Goal: Information Seeking & Learning: Learn about a topic

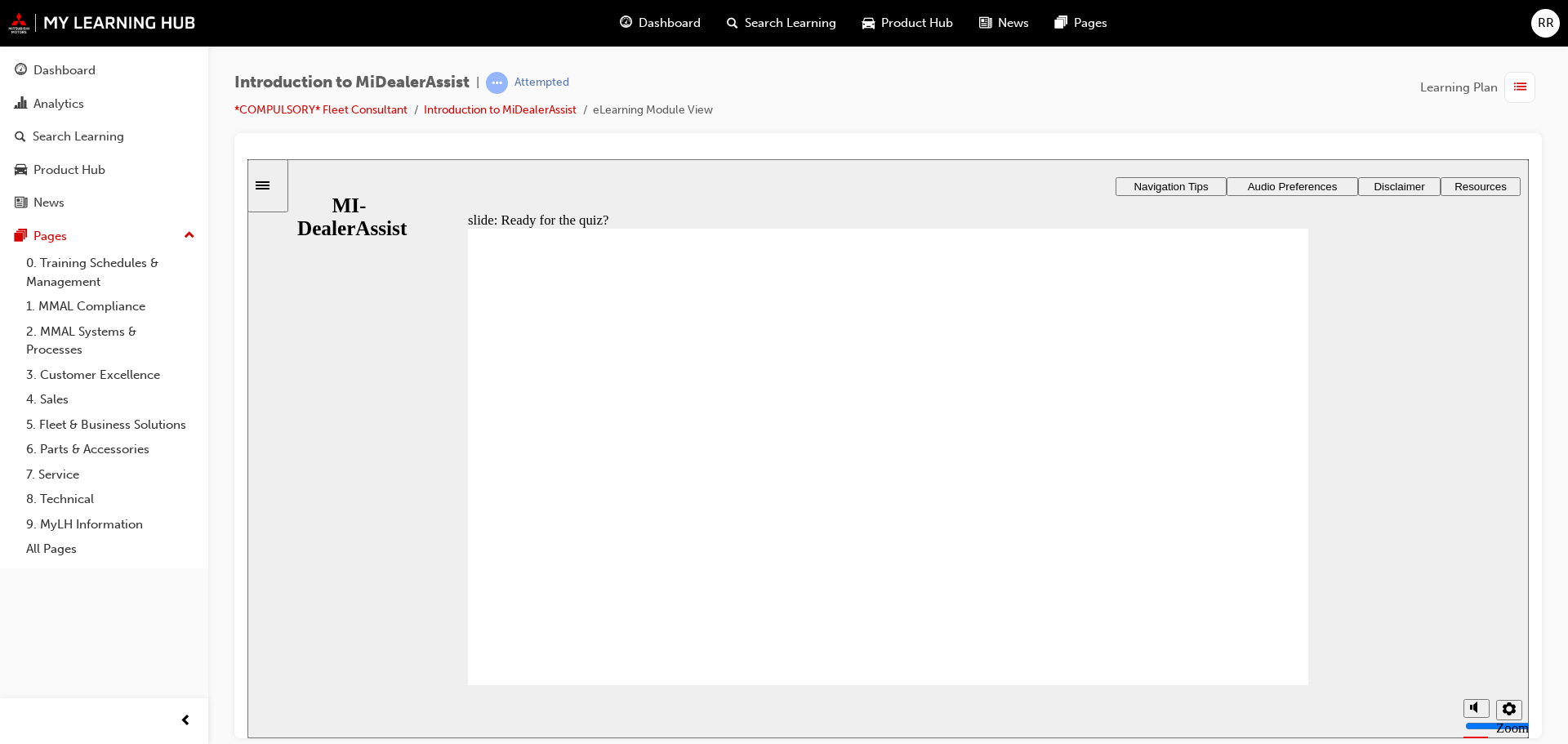
drag, startPoint x: 248, startPoint y: 158, endPoint x: 1245, endPoint y: 662, distance: 1117.2
radio input "true"
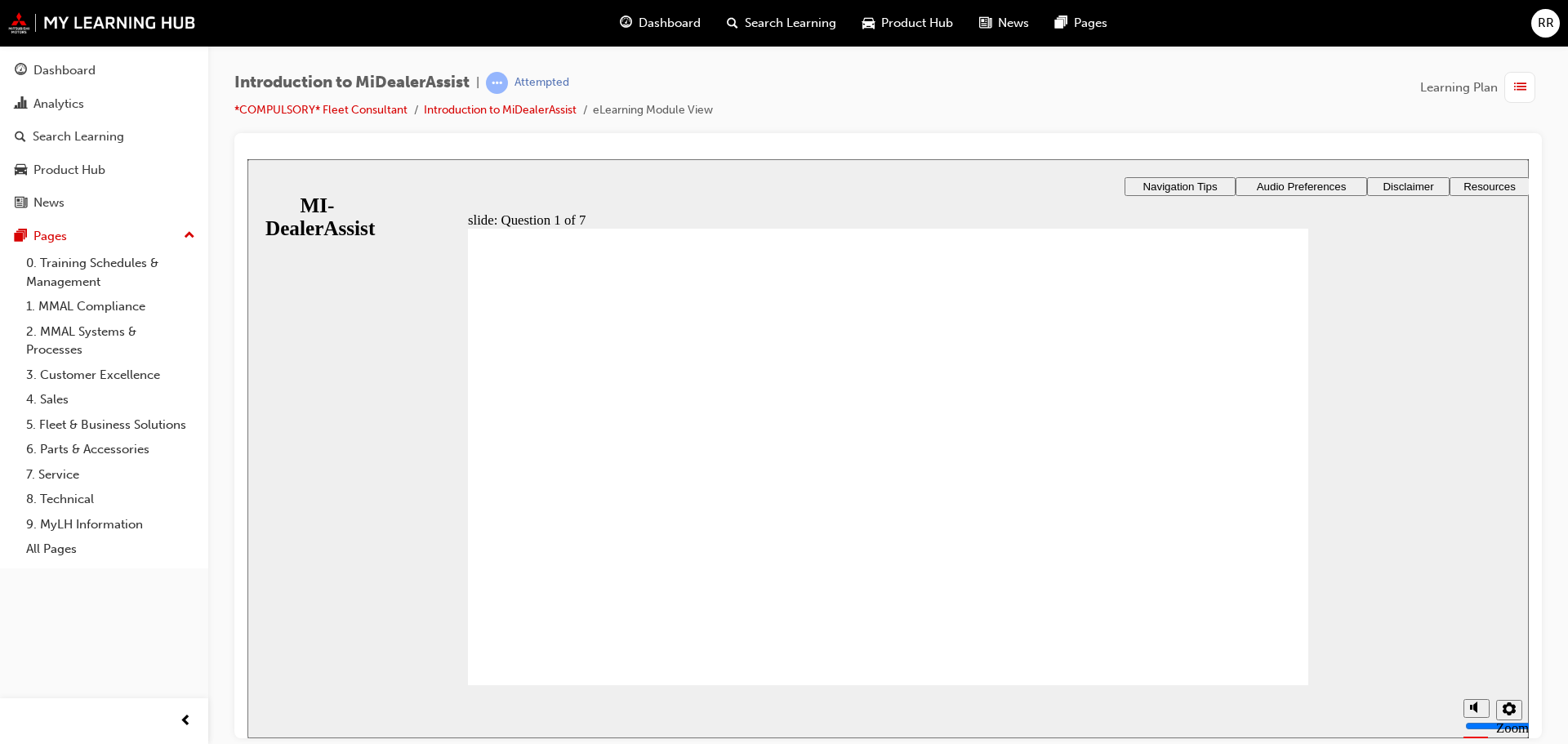
radio input "true"
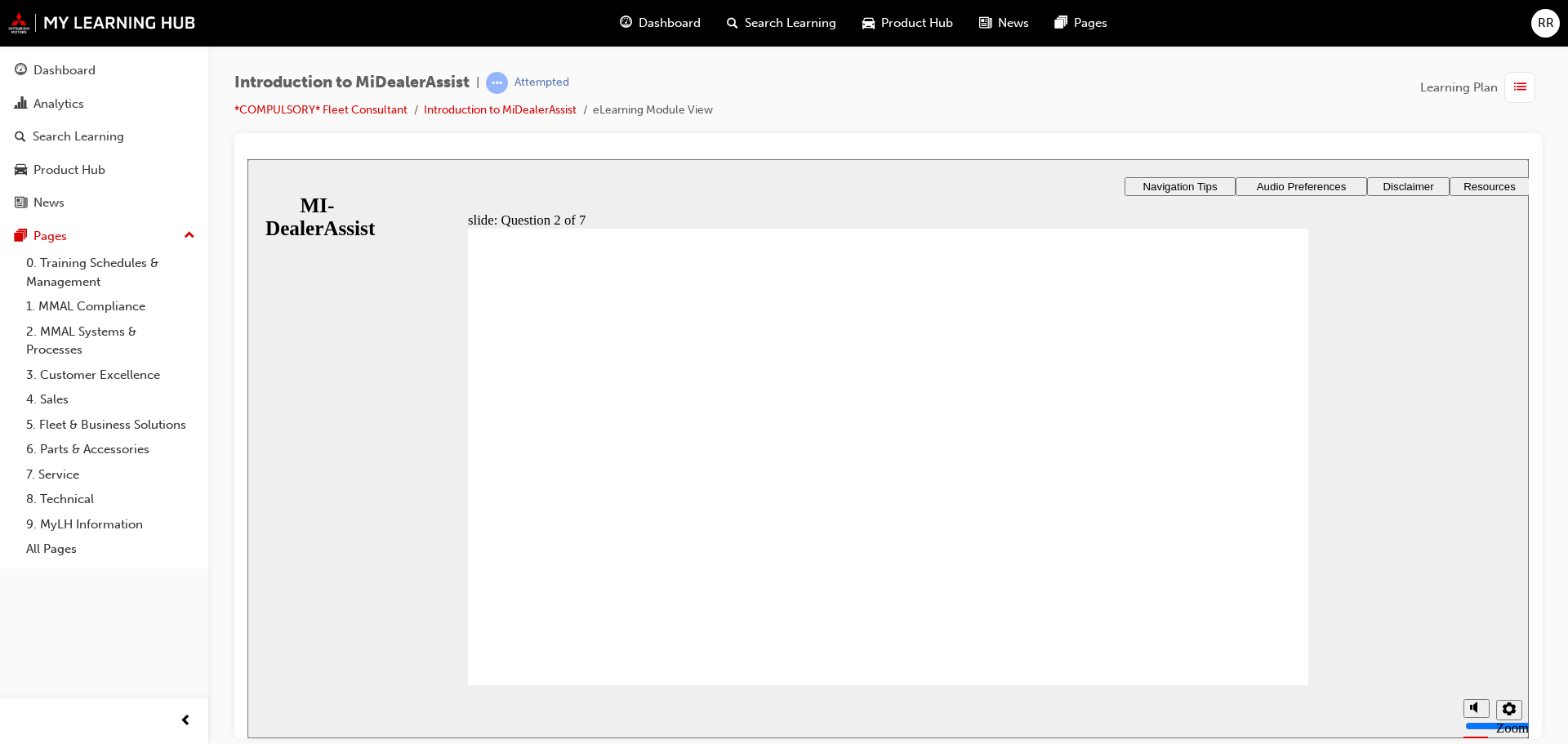
radio input "true"
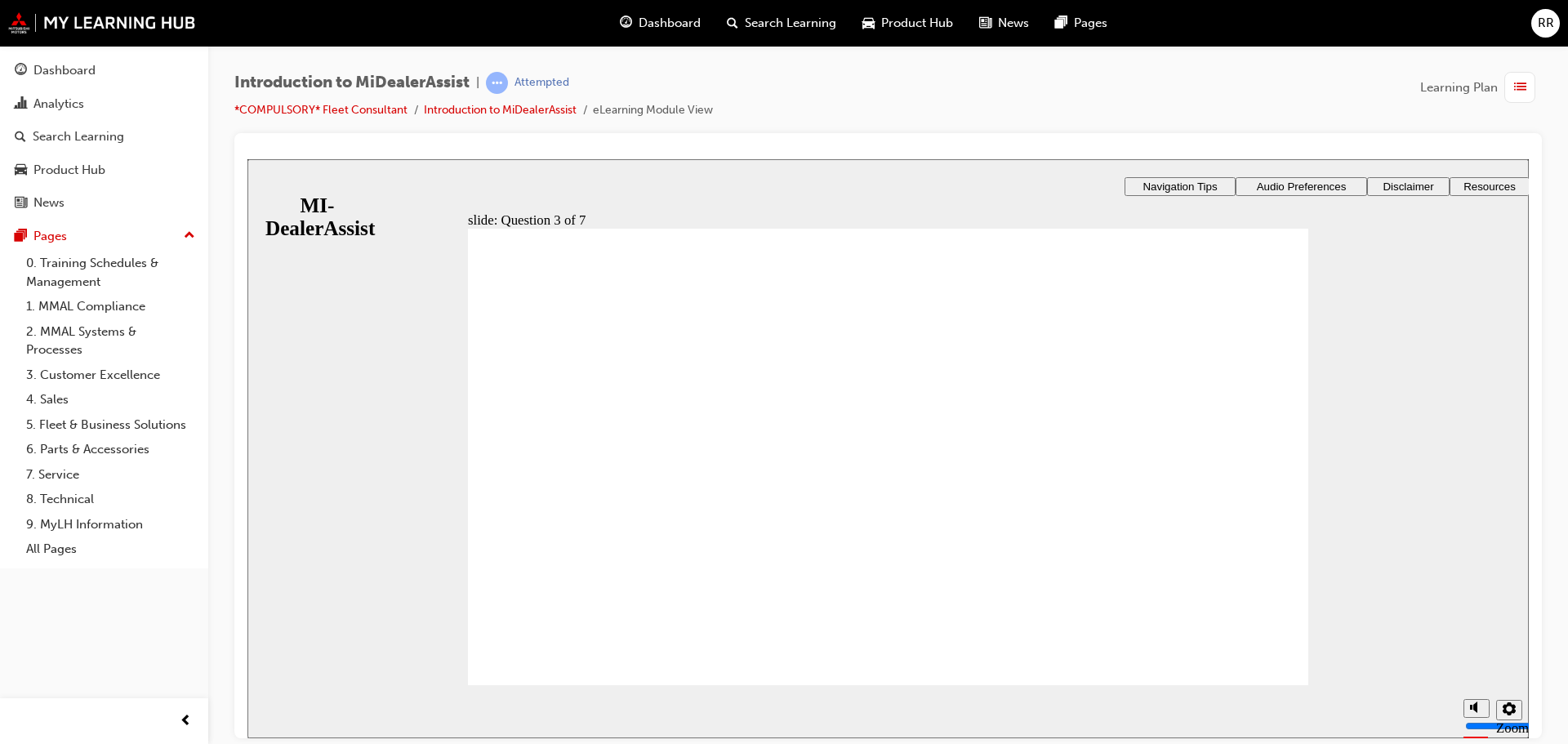
click at [1078, 326] on div "slide: Question 4 of 7 Support tab Knowledge Base Notifications Cases Awaiting …" at bounding box center [888, 513] width 1282 height 710
click at [1021, 473] on div "slide: Question 4 of 7 Support tab Knowledge Base Notifications Cases Awaiting …" at bounding box center [888, 513] width 1282 height 710
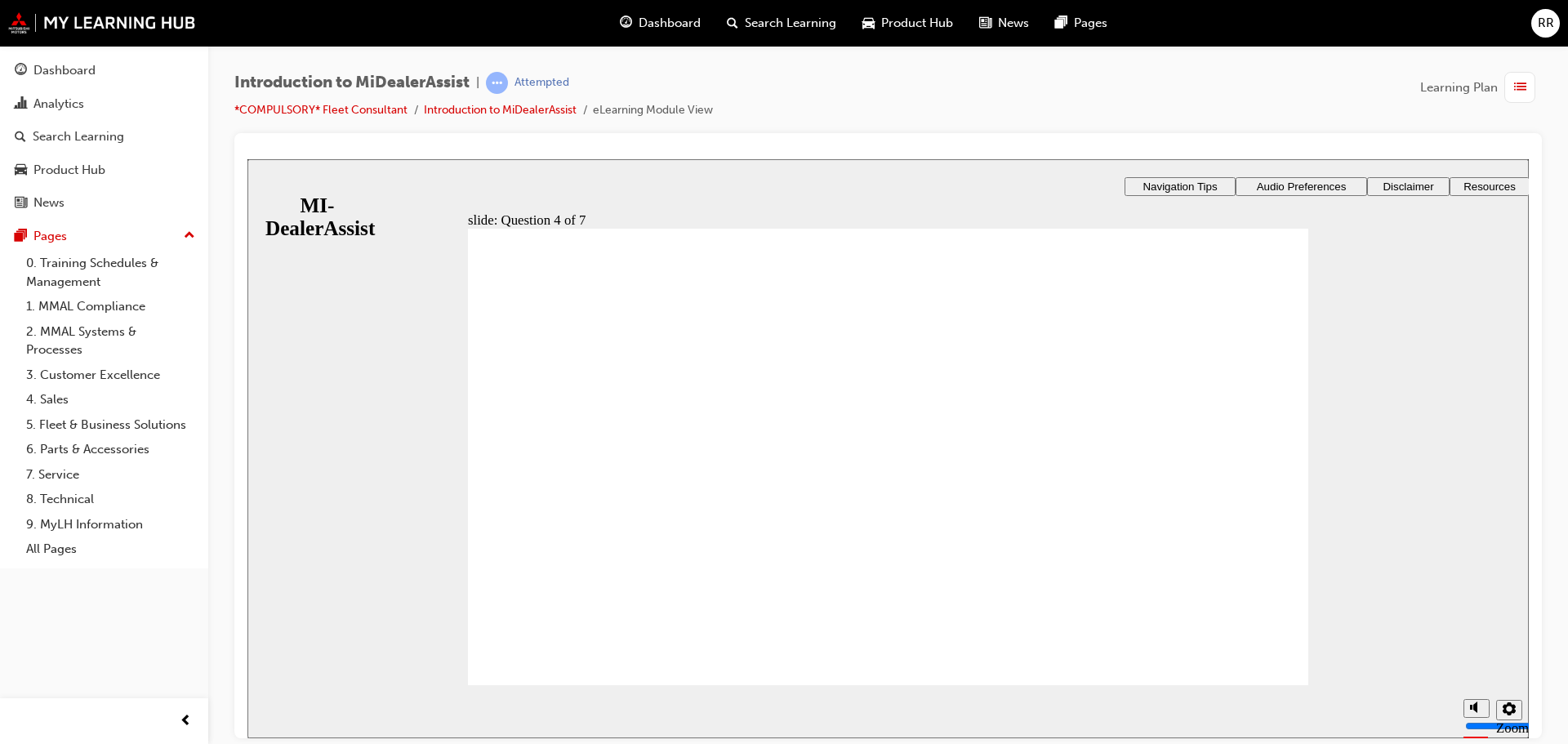
click at [998, 573] on div "slide: Question 4 of 7 Support tab Knowledge Base Notifications Cases Awaiting …" at bounding box center [888, 513] width 1282 height 710
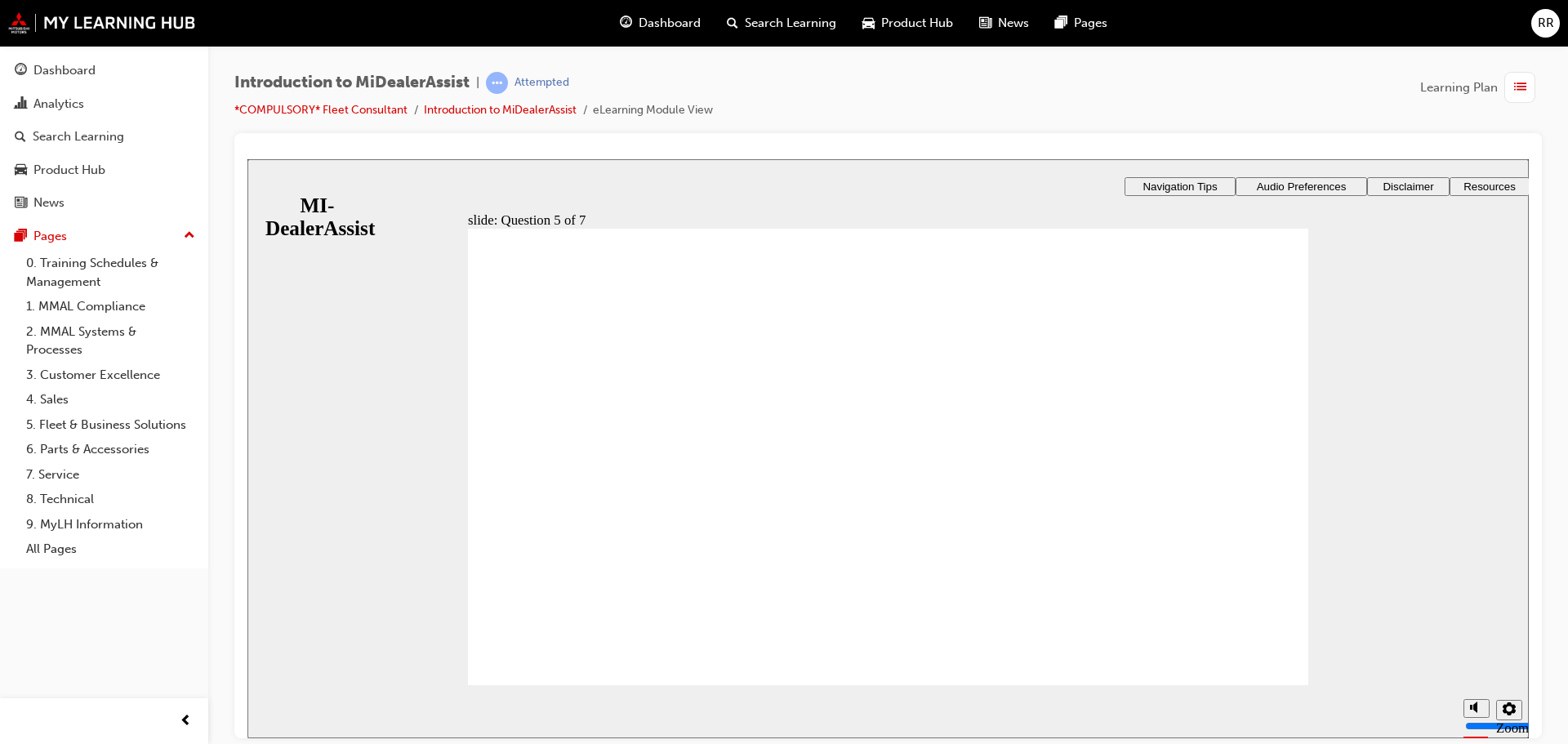
radio input "true"
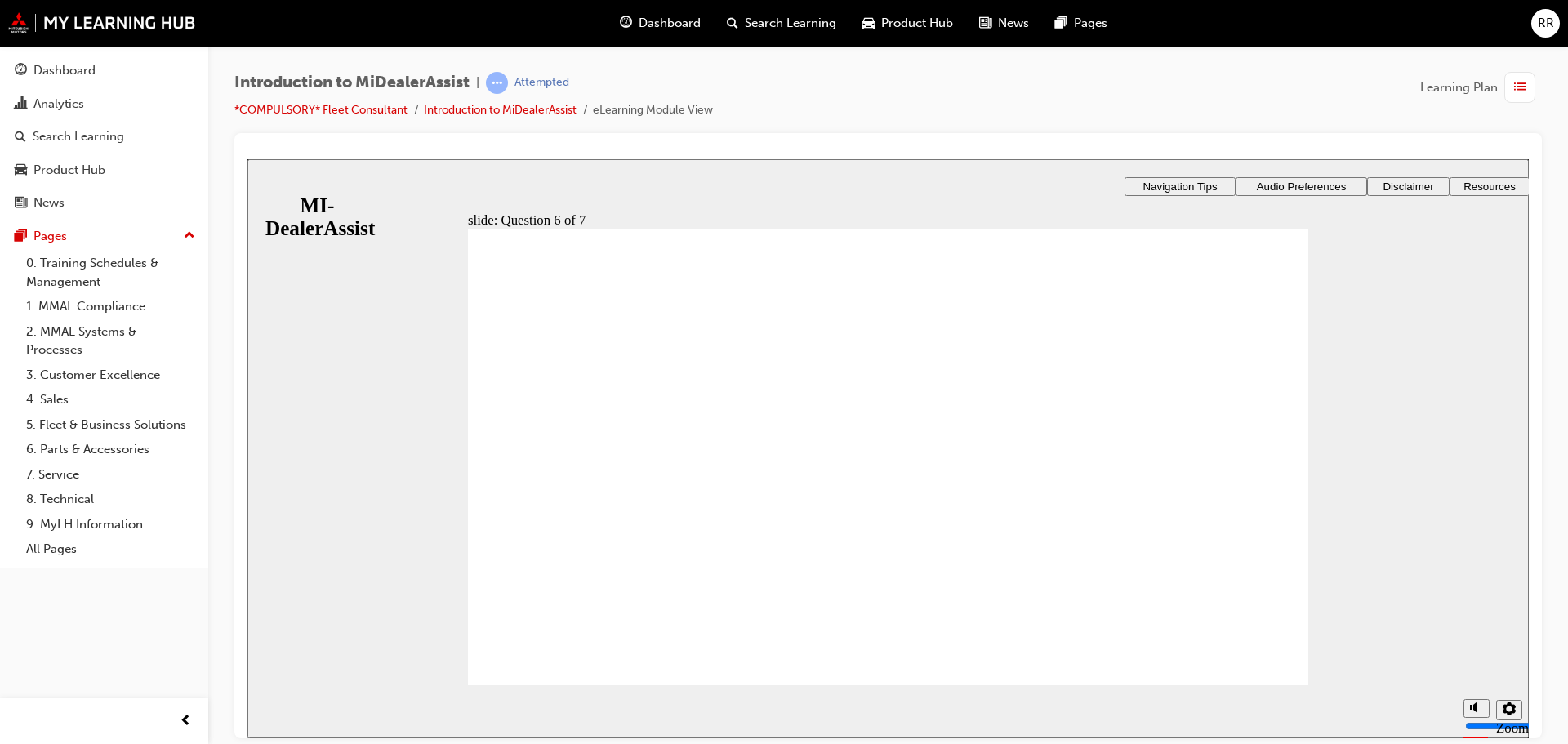
checkbox input "true"
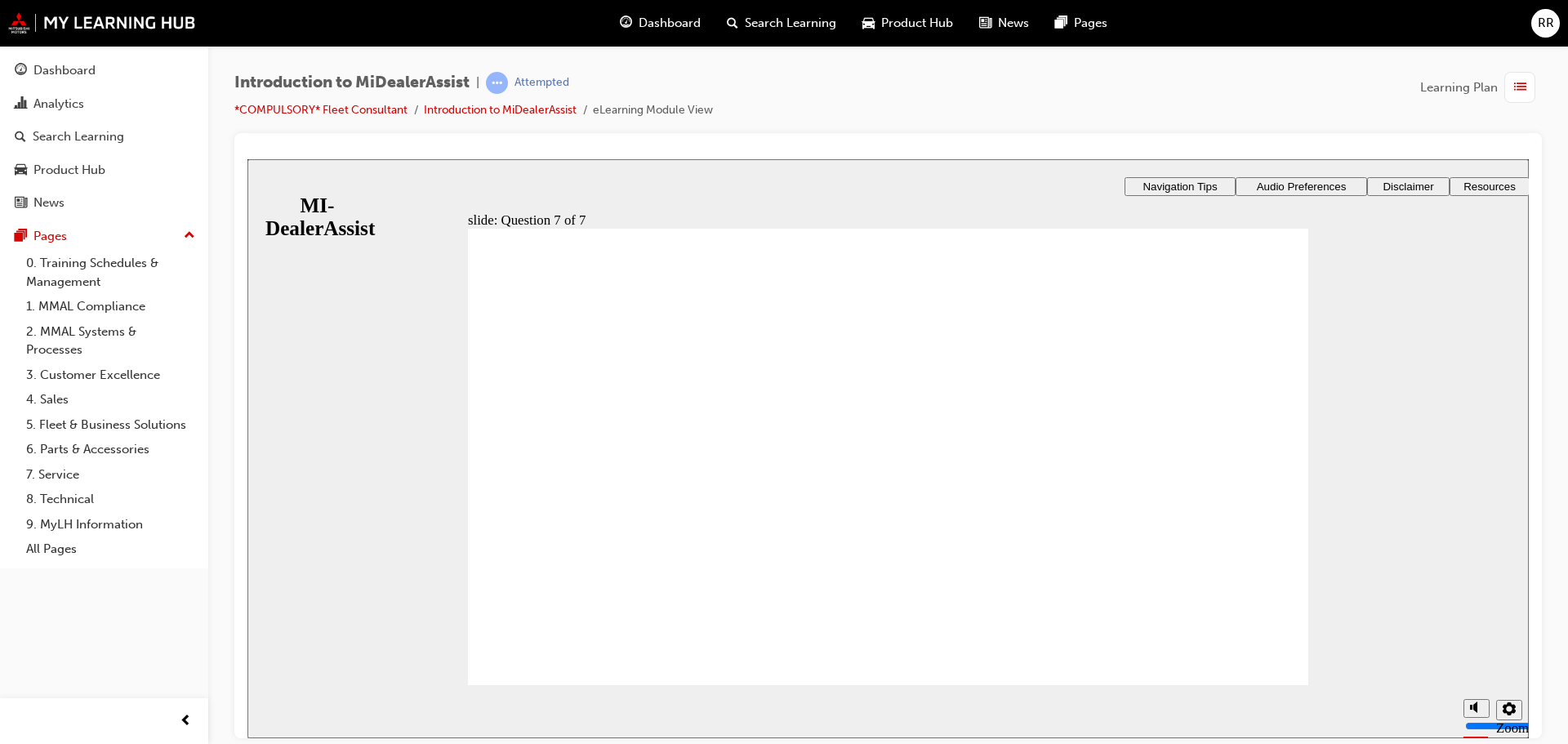
radio input "true"
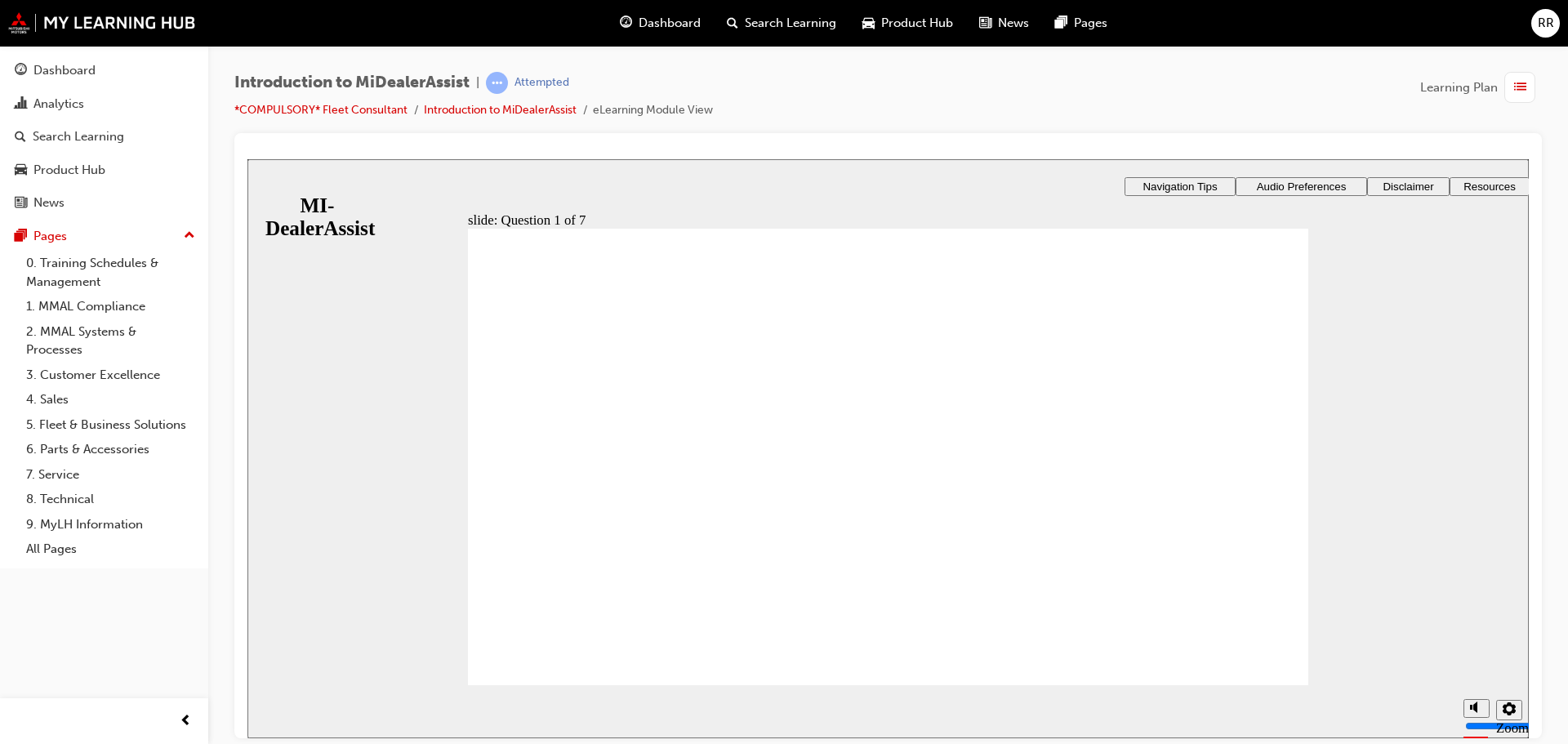
radio input "true"
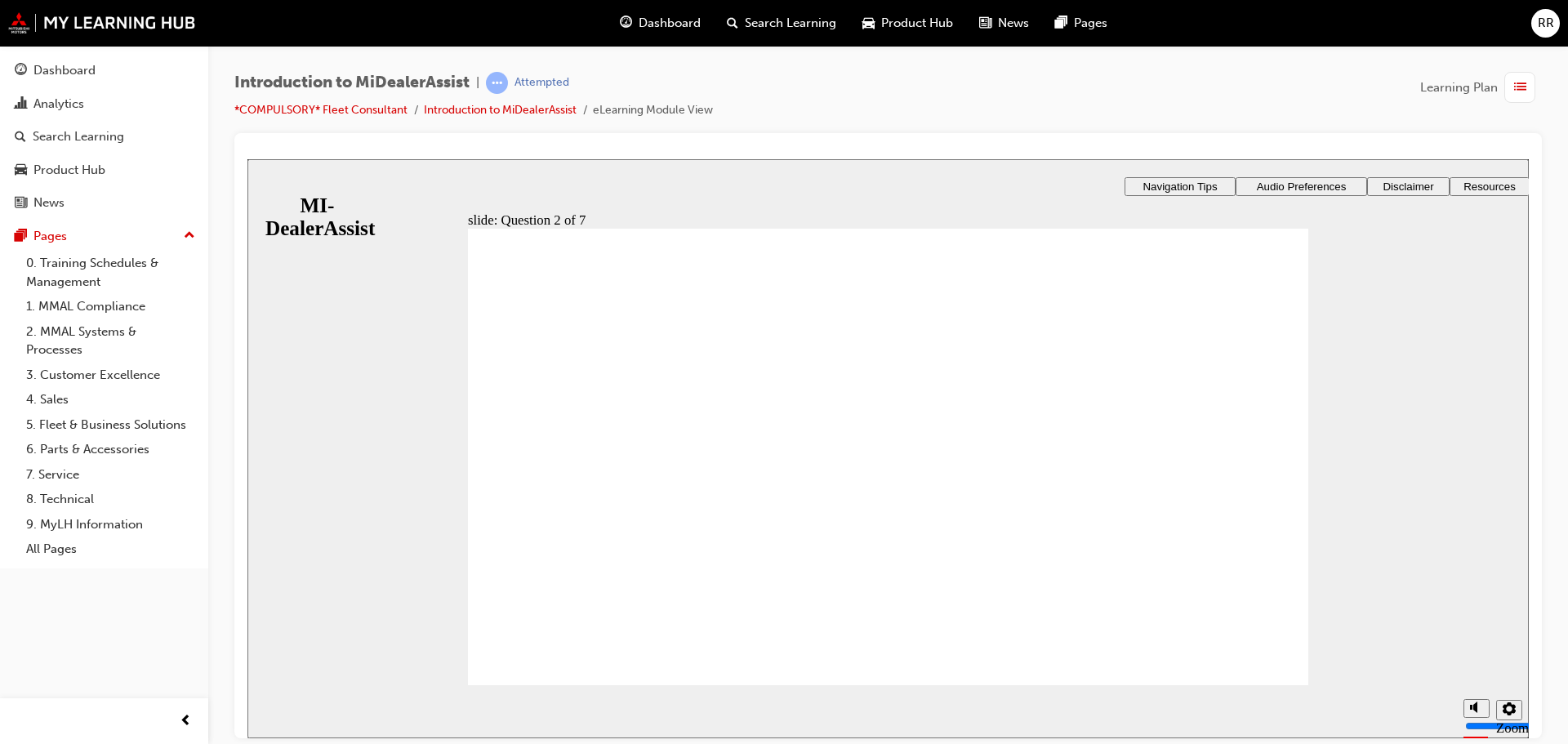
radio input "true"
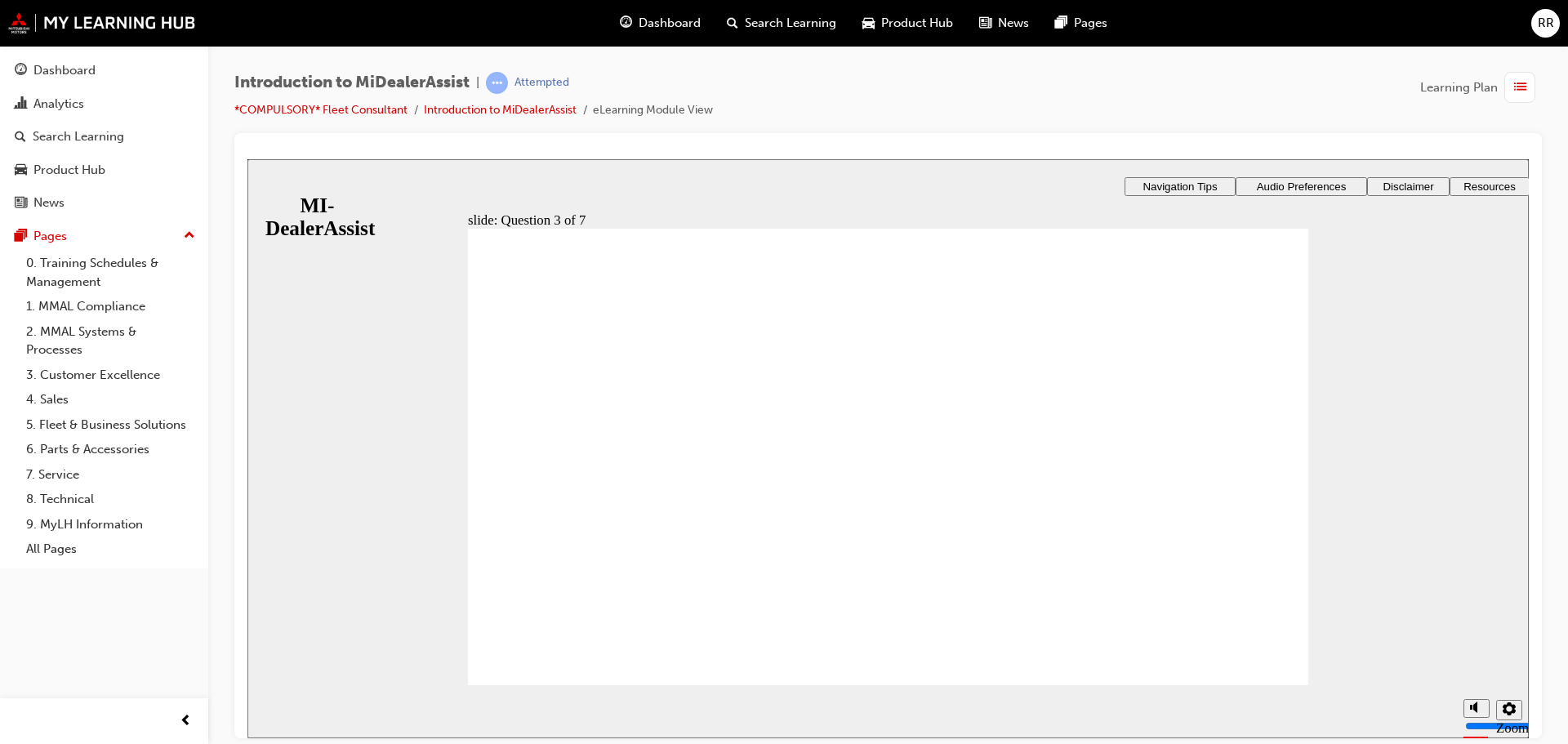
radio input "true"
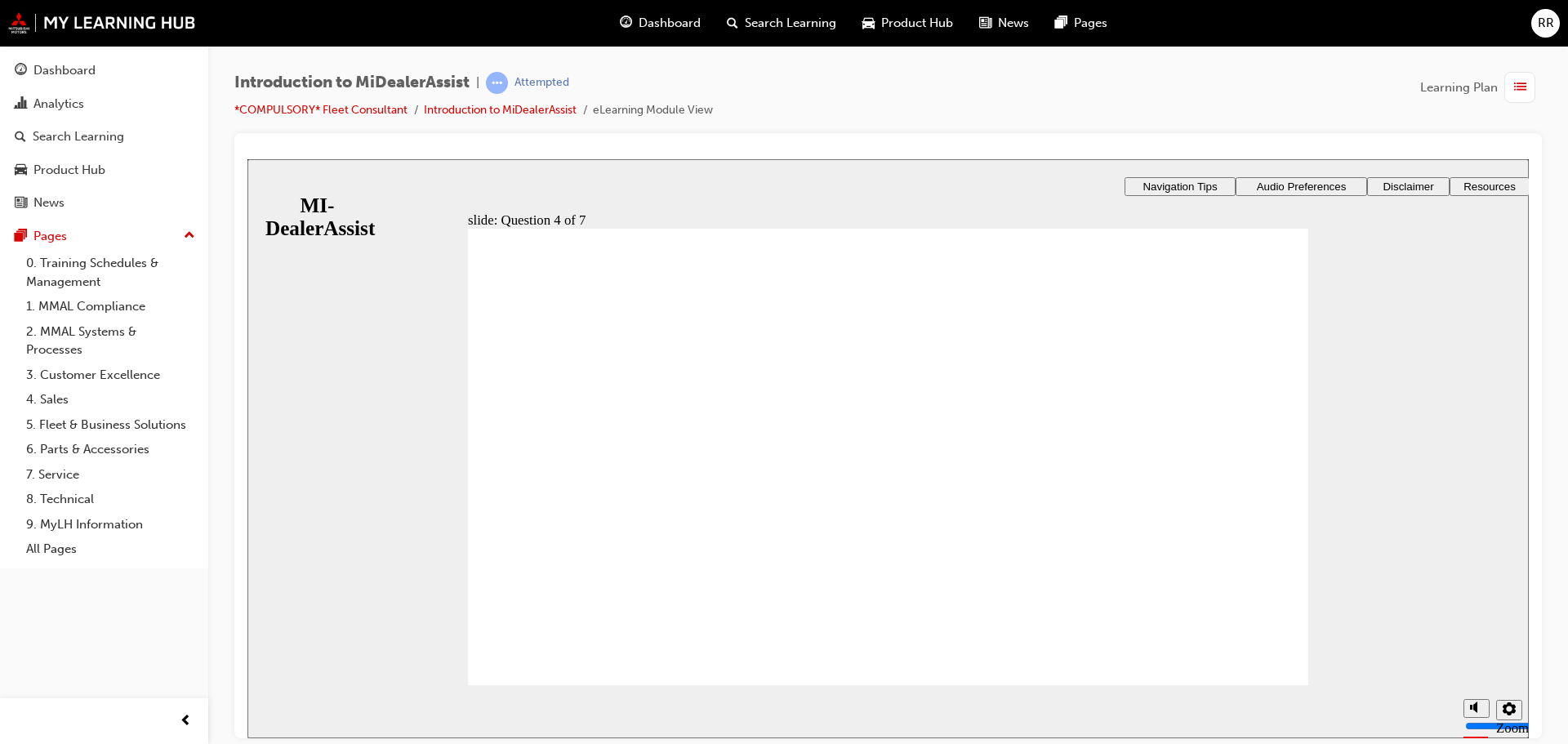
radio input "true"
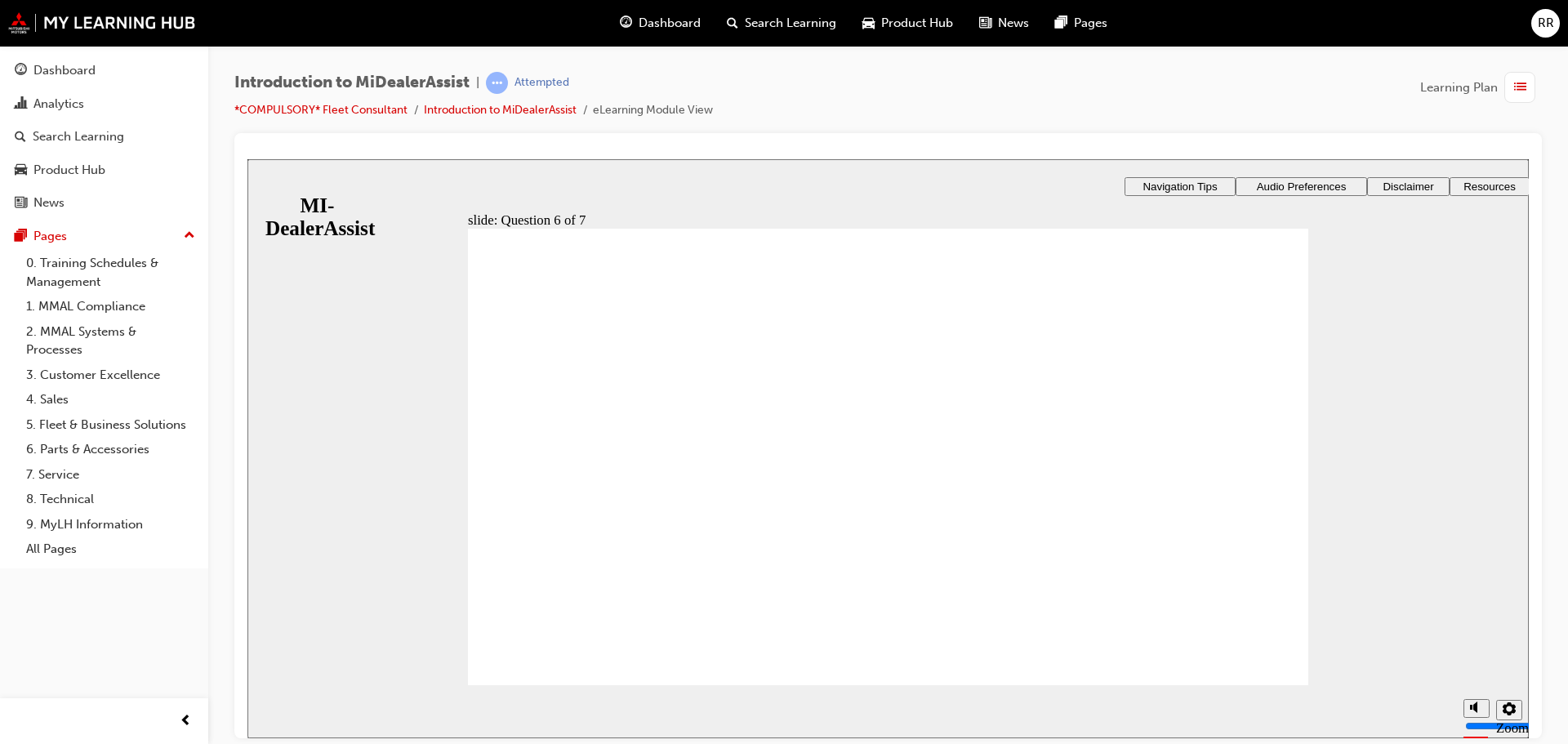
checkbox input "false"
checkbox input "true"
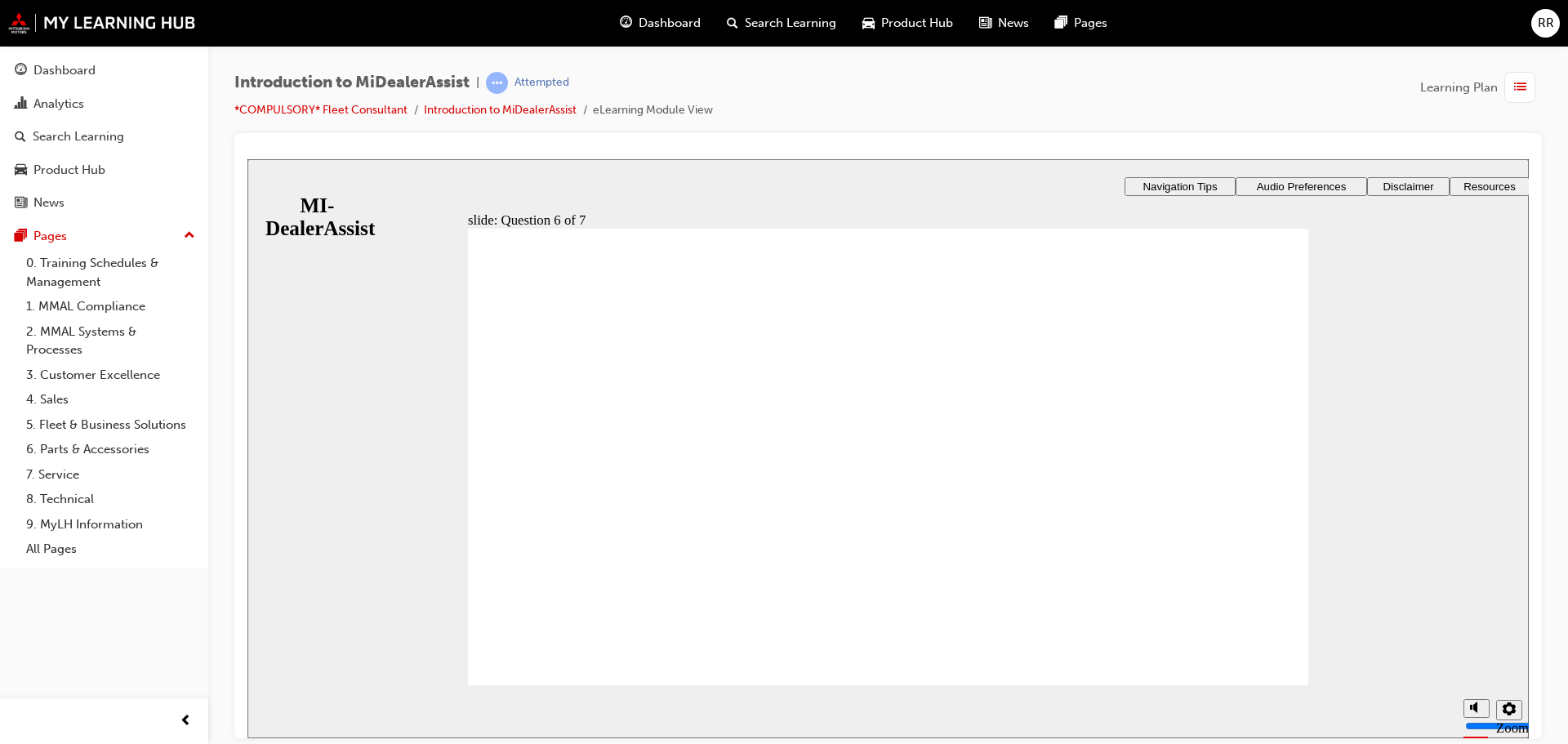
checkbox input "true"
drag, startPoint x: 596, startPoint y: 481, endPoint x: 549, endPoint y: 470, distance: 48.3
checkbox input "false"
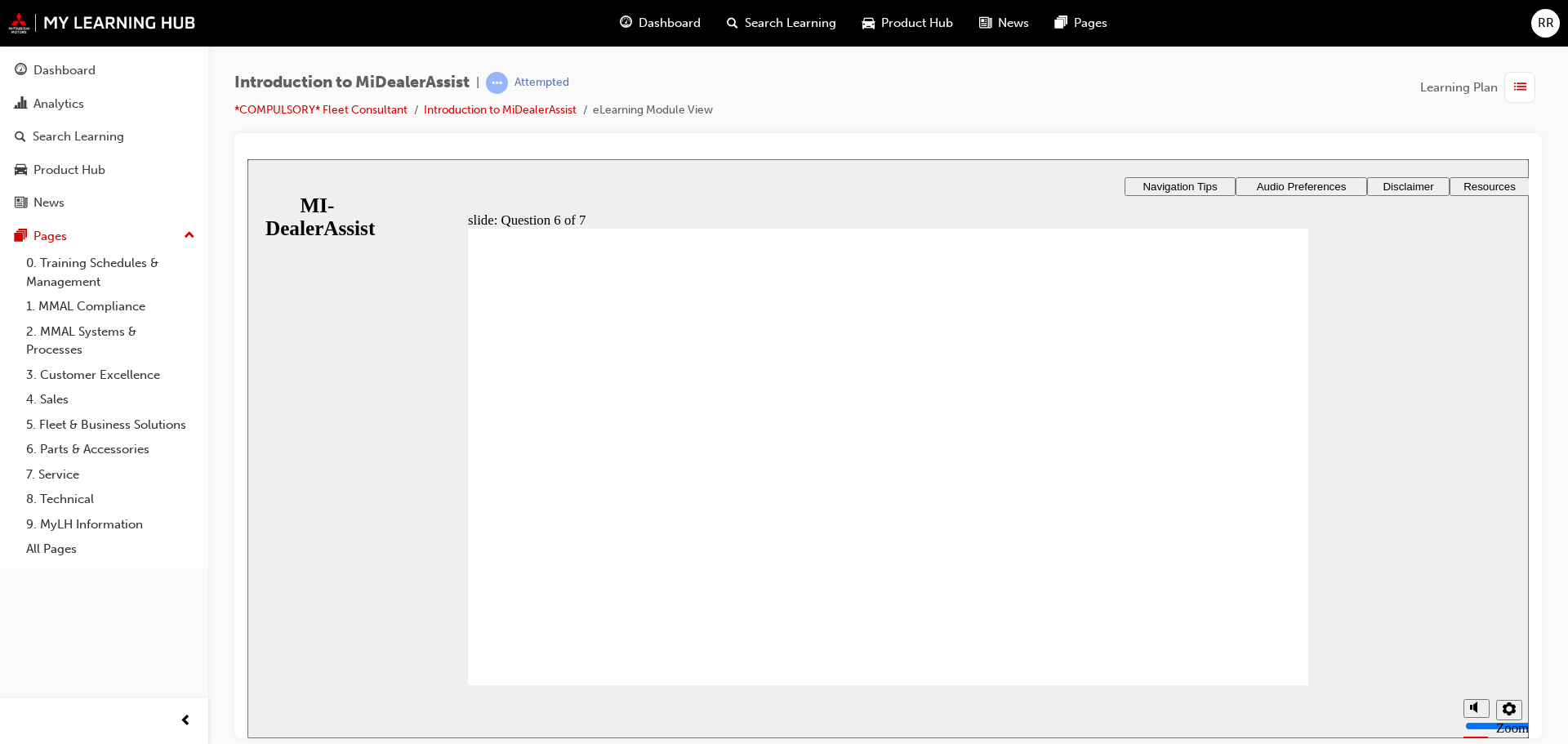
radio input "true"
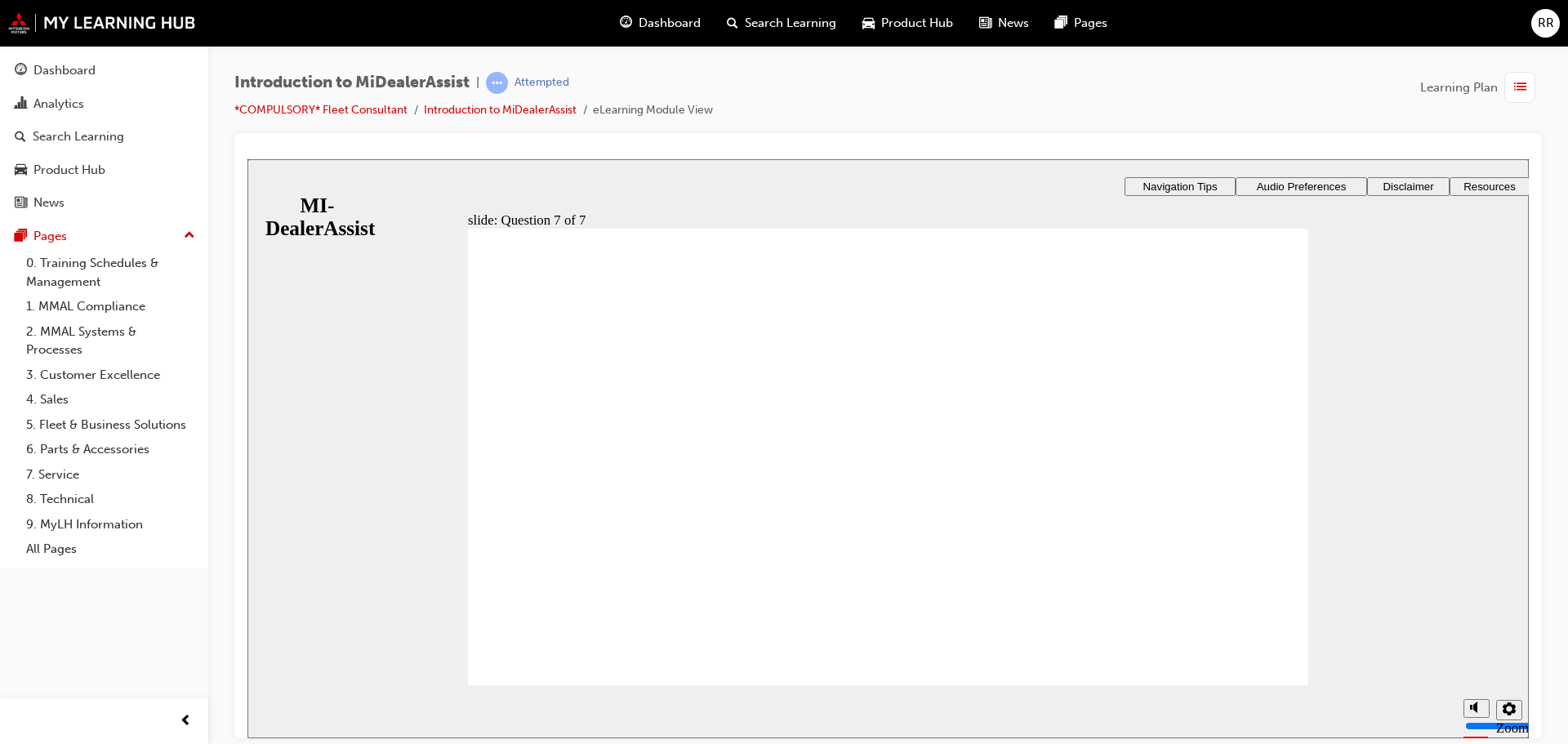
radio input "true"
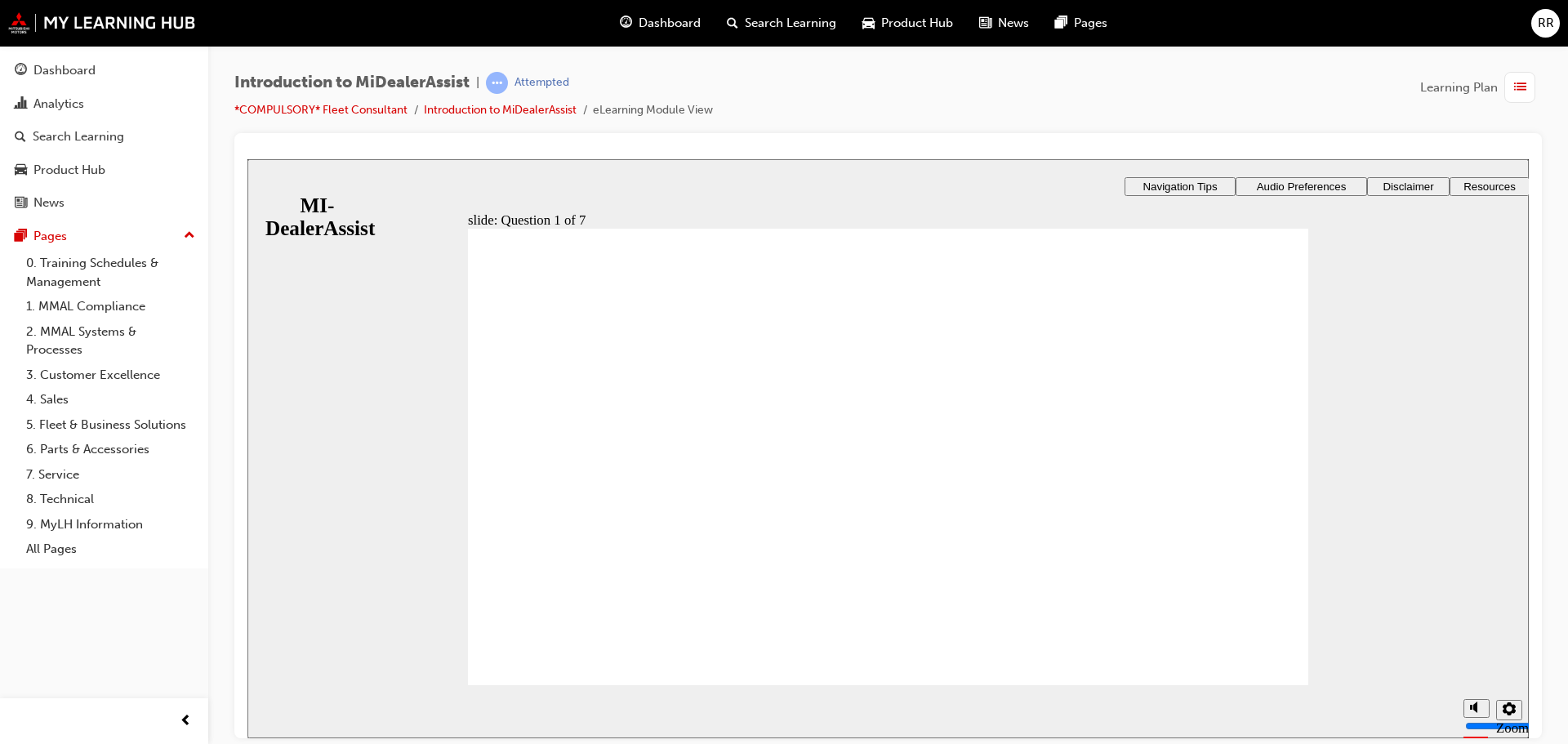
radio input "true"
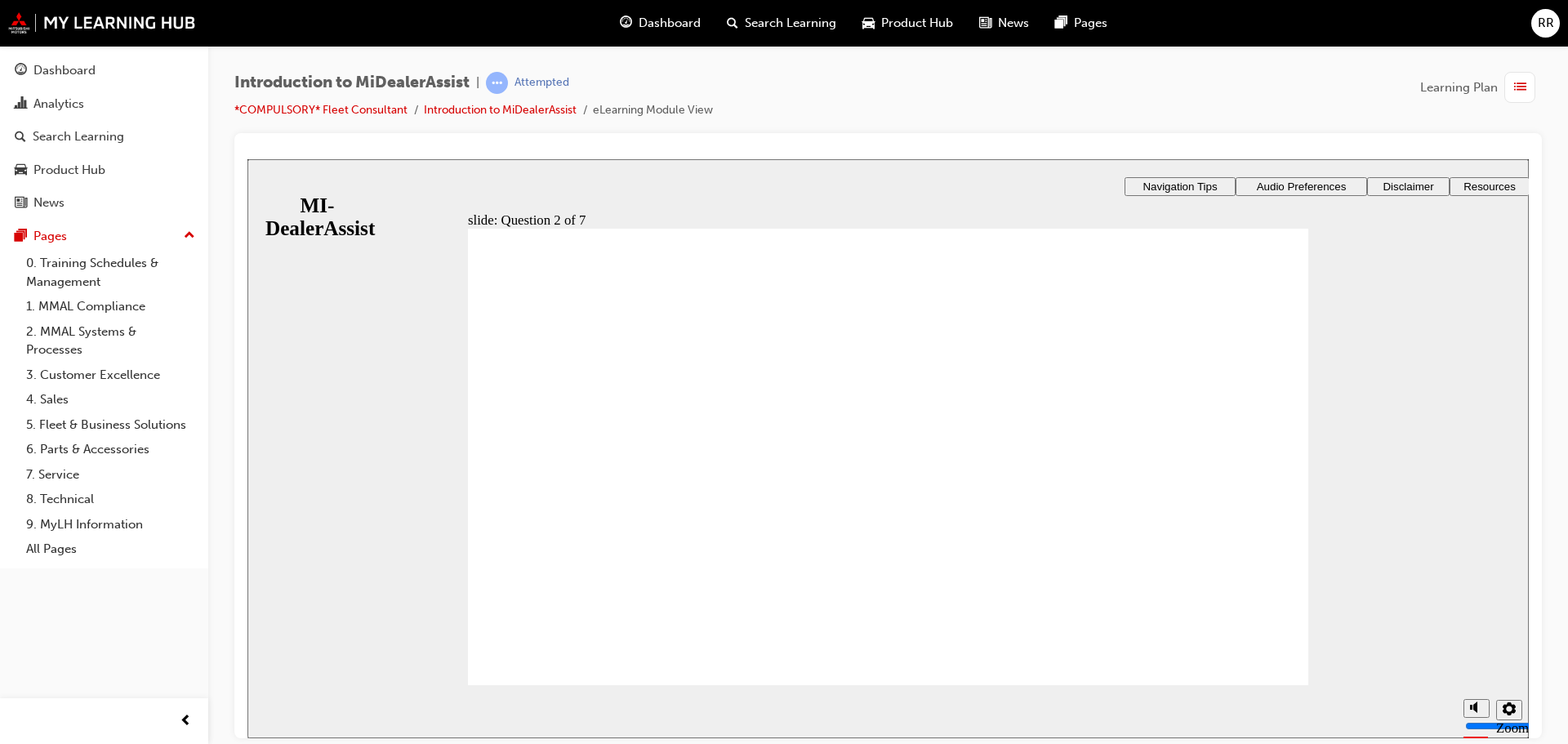
radio input "true"
